Goal: Task Accomplishment & Management: Use online tool/utility

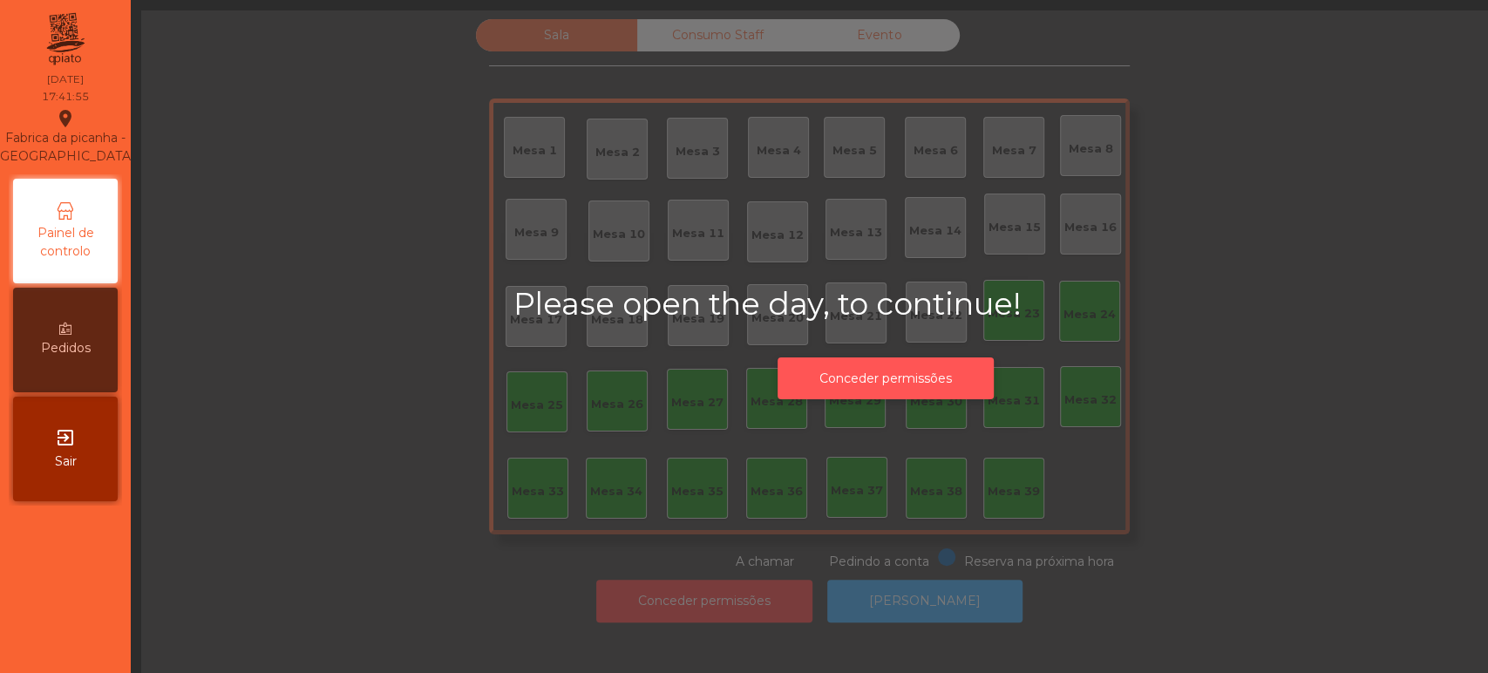
click at [894, 364] on button "Conceder permissões" at bounding box center [885, 378] width 216 height 43
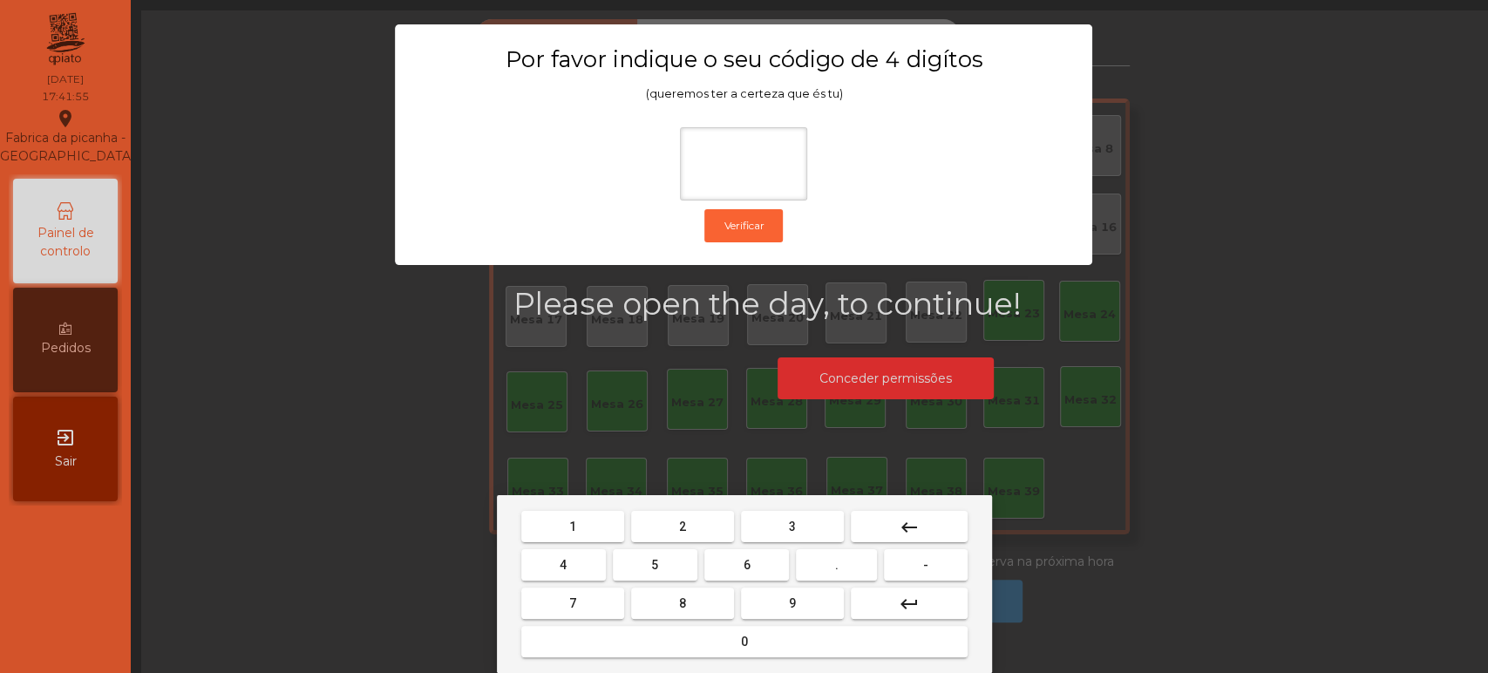
click at [571, 523] on span "1" at bounding box center [572, 526] width 7 height 14
click at [791, 525] on span "3" at bounding box center [792, 526] width 7 height 14
click at [655, 565] on span "5" at bounding box center [654, 565] width 7 height 14
click at [709, 649] on button "0" at bounding box center [744, 641] width 446 height 31
type input "****"
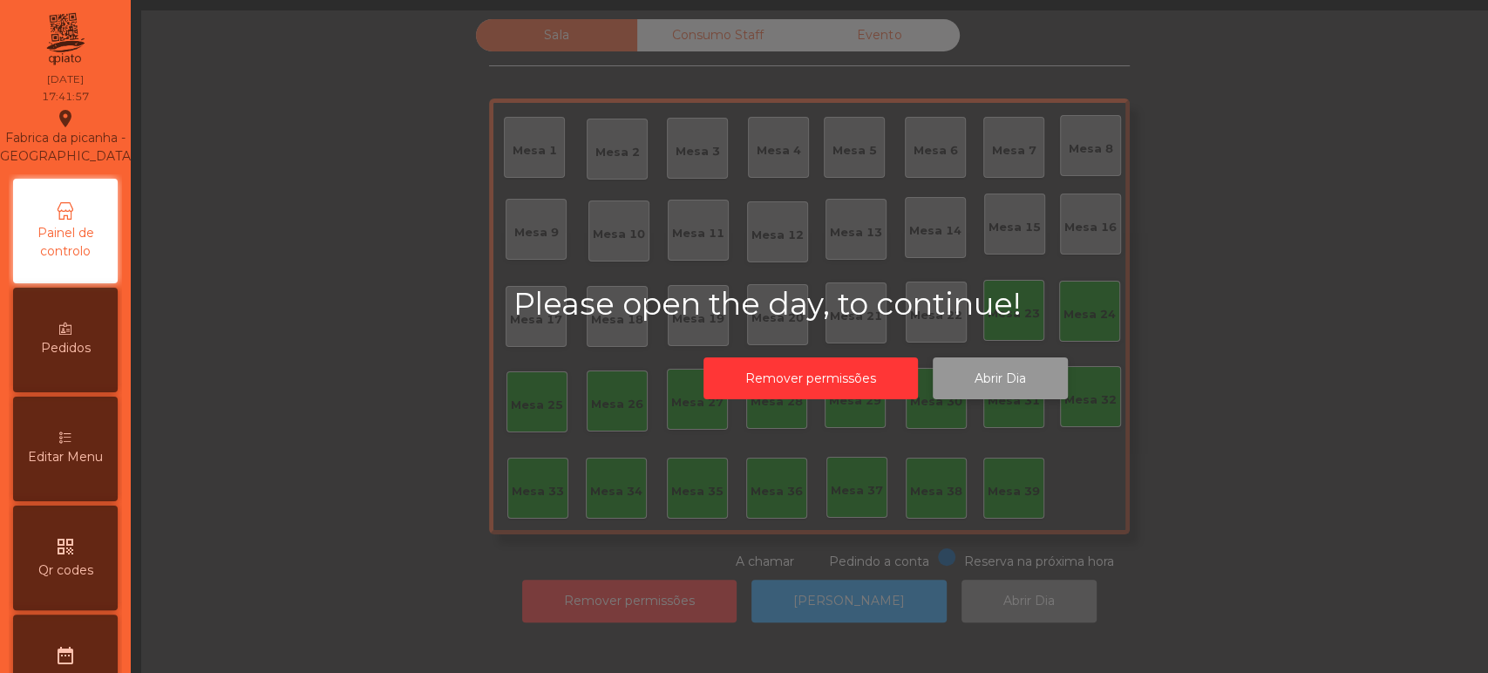
click at [989, 374] on button "Abrir Dia" at bounding box center [1000, 378] width 135 height 43
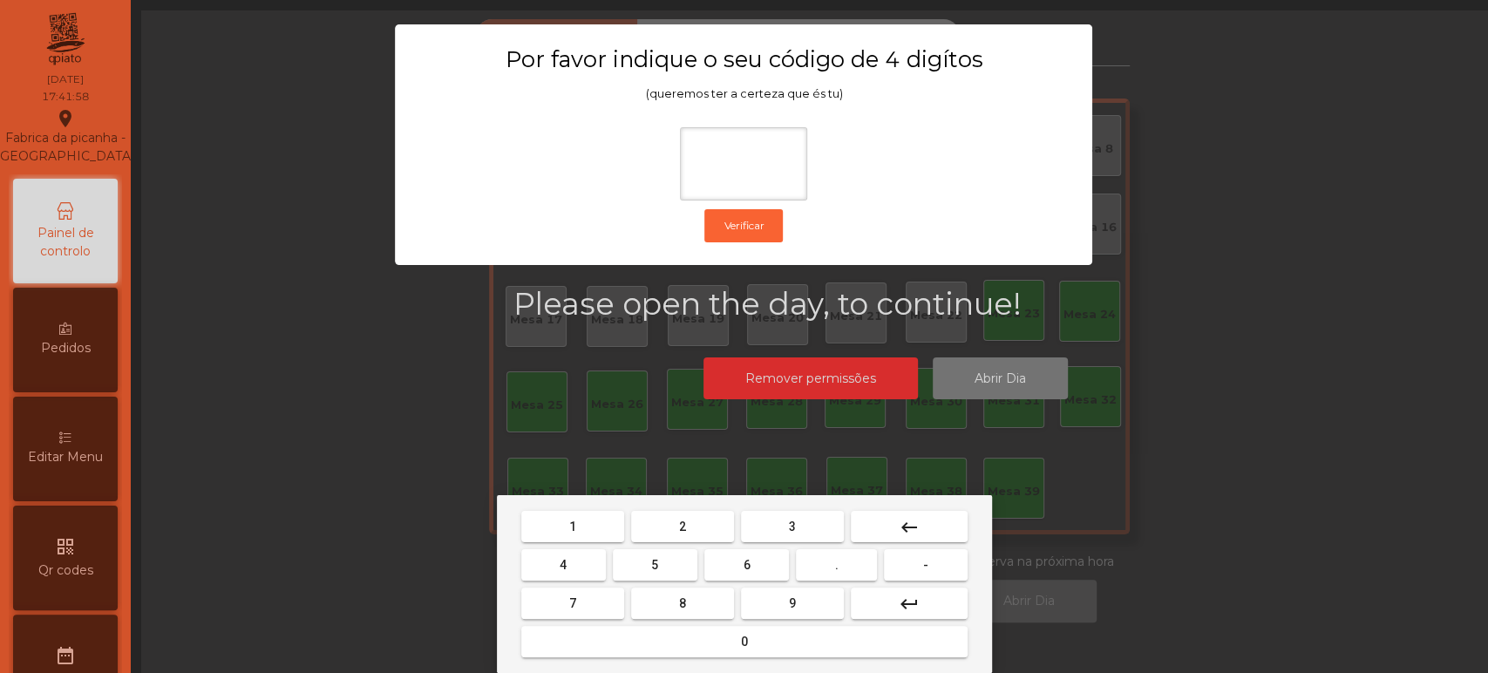
click at [570, 529] on span "1" at bounding box center [572, 526] width 7 height 14
click at [809, 521] on button "3" at bounding box center [792, 526] width 103 height 31
click at [645, 565] on button "5" at bounding box center [655, 564] width 85 height 31
click at [716, 637] on button "0" at bounding box center [744, 641] width 446 height 31
type input "****"
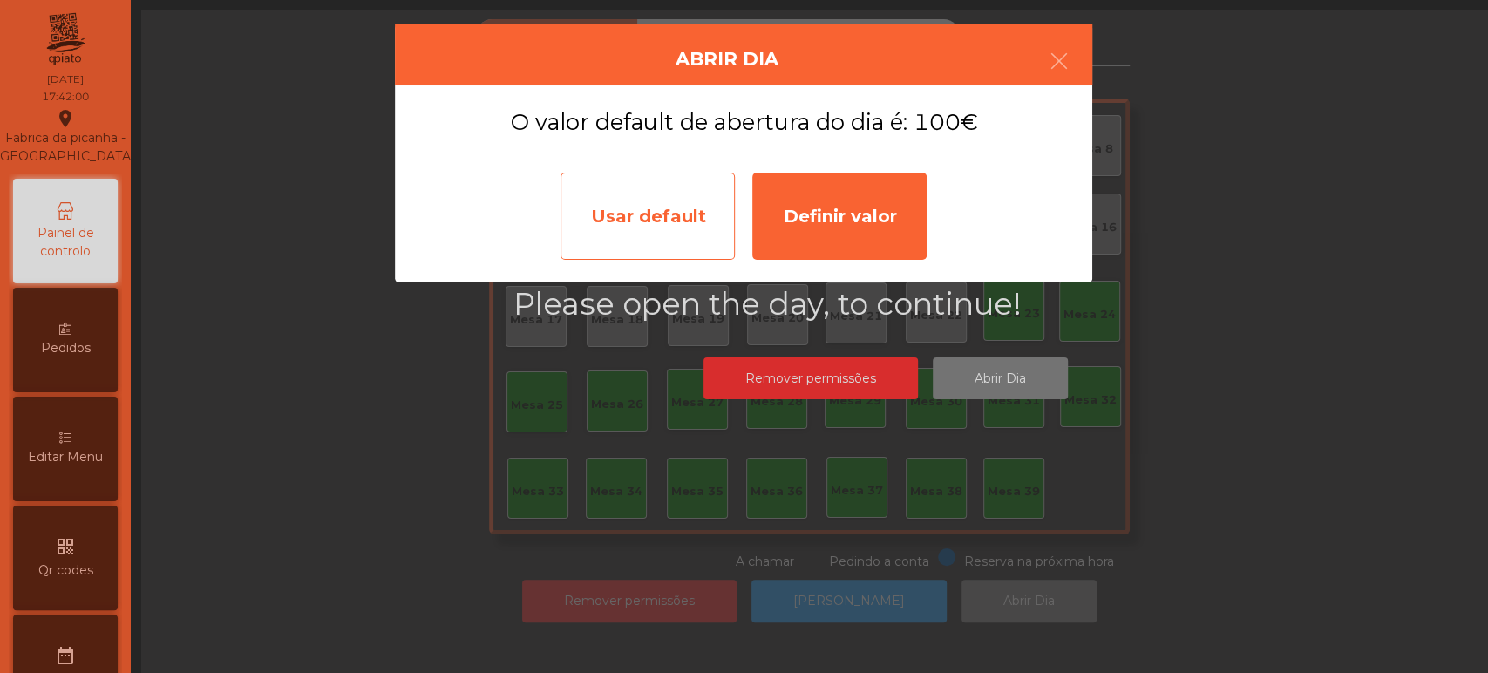
click at [649, 225] on div "Usar default" at bounding box center [647, 216] width 174 height 87
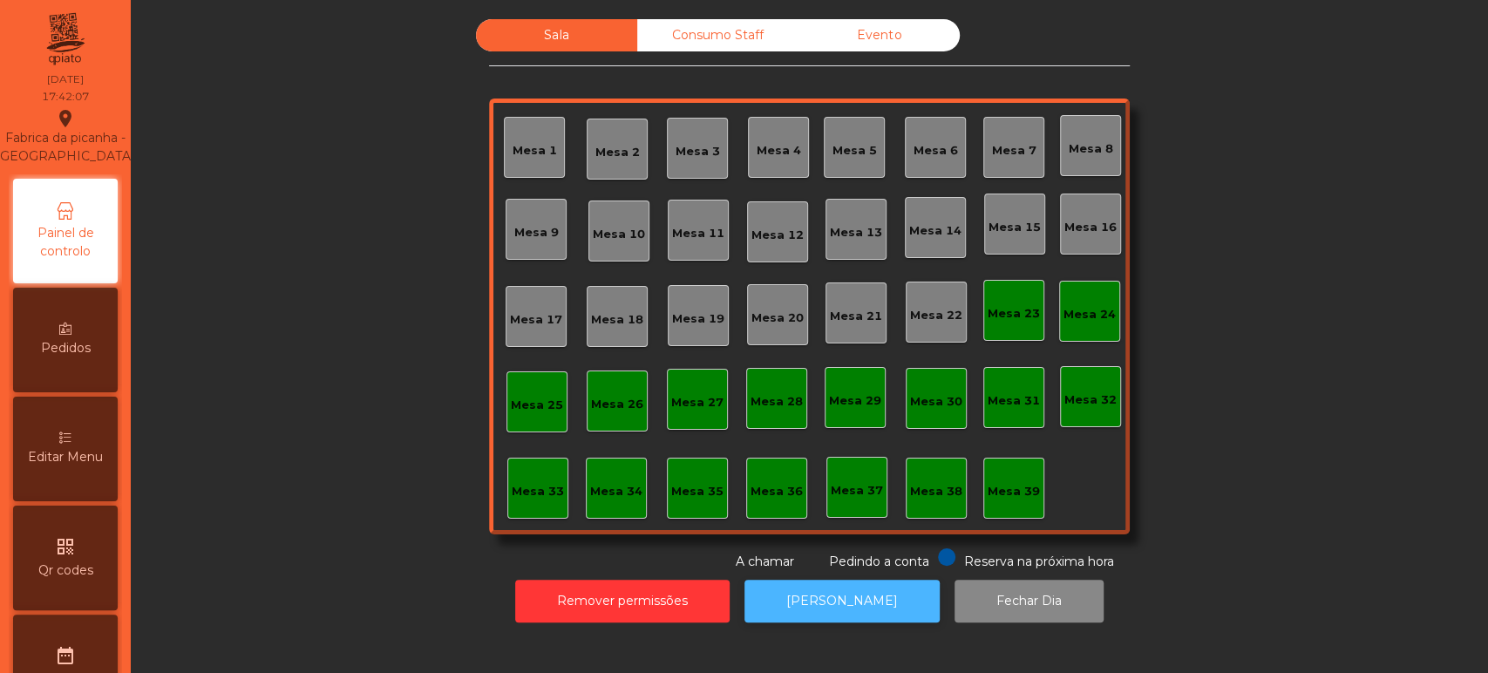
click at [852, 594] on button "[PERSON_NAME]" at bounding box center [841, 601] width 195 height 43
